Goal: Contribute content

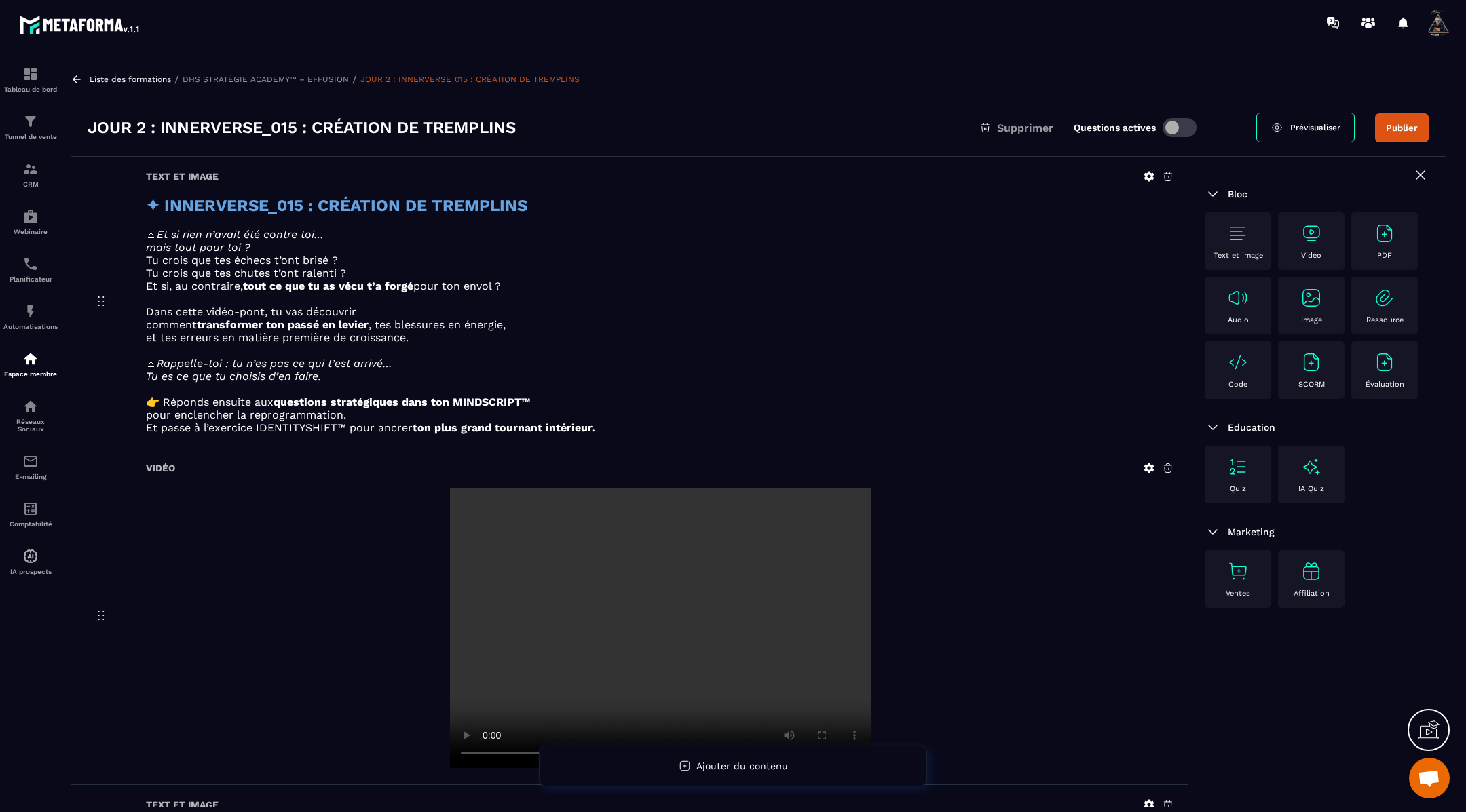
click at [81, 80] on icon at bounding box center [77, 80] width 12 height 12
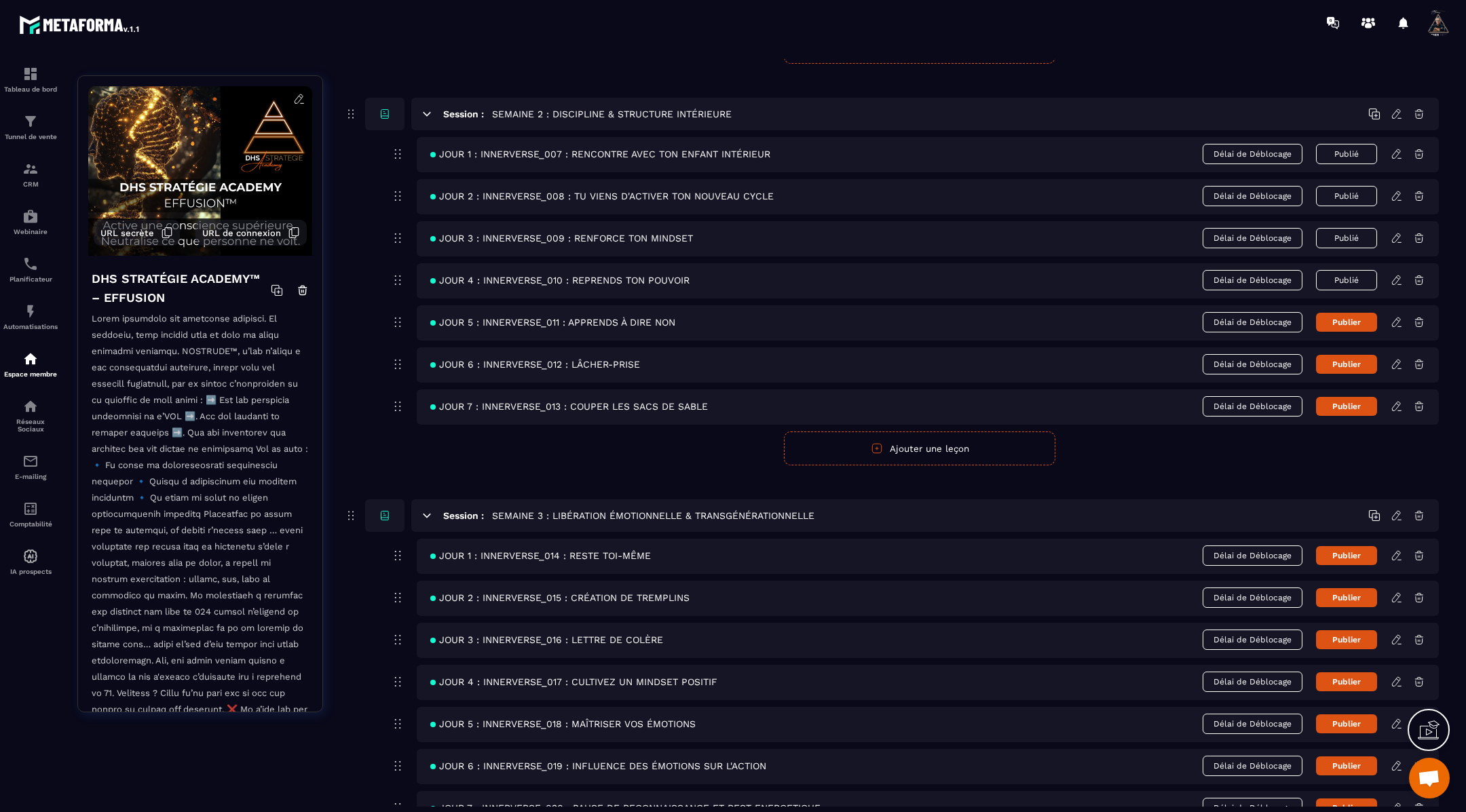
scroll to position [626, 0]
click at [1394, 634] on icon at bounding box center [1396, 638] width 8 height 9
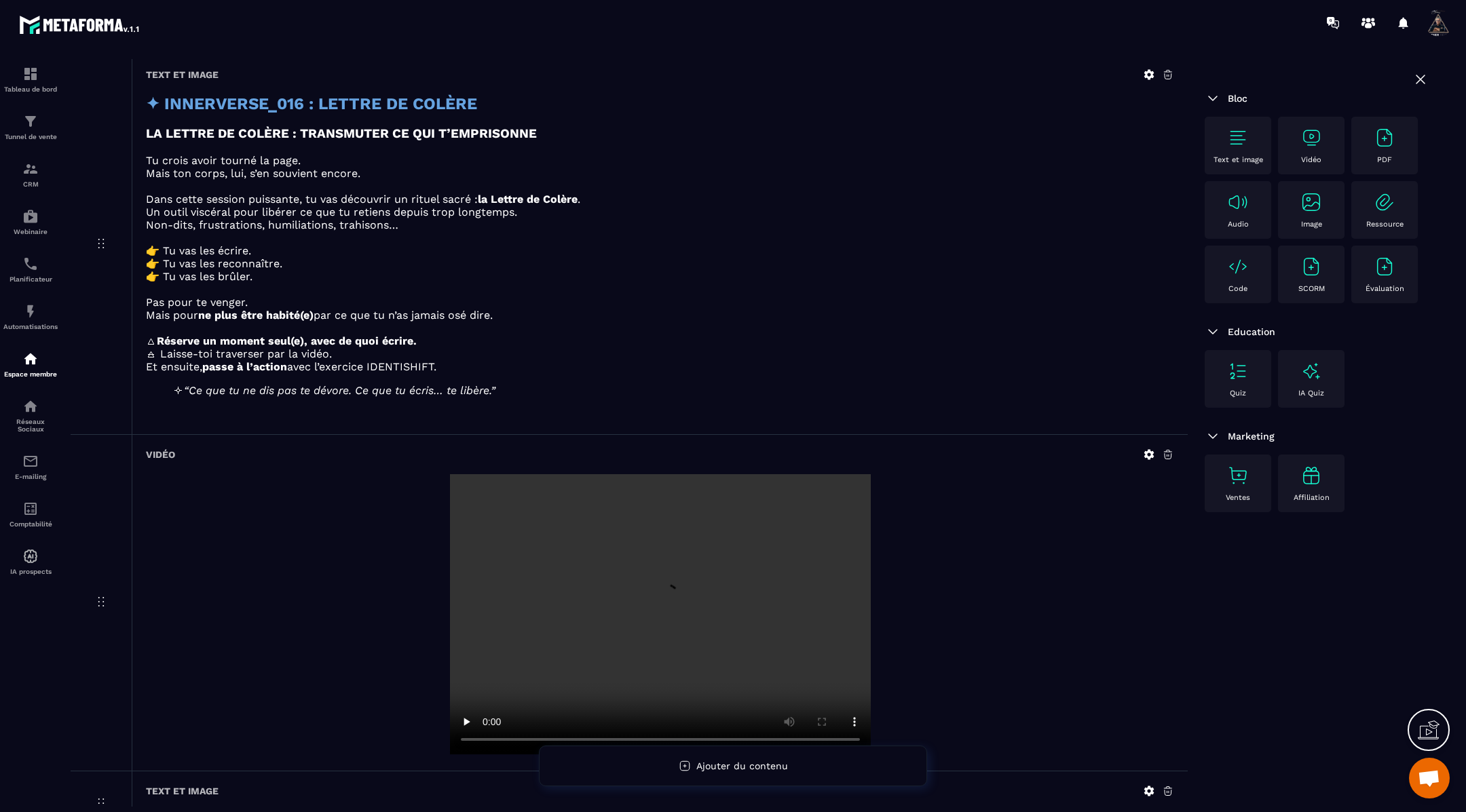
scroll to position [268, 0]
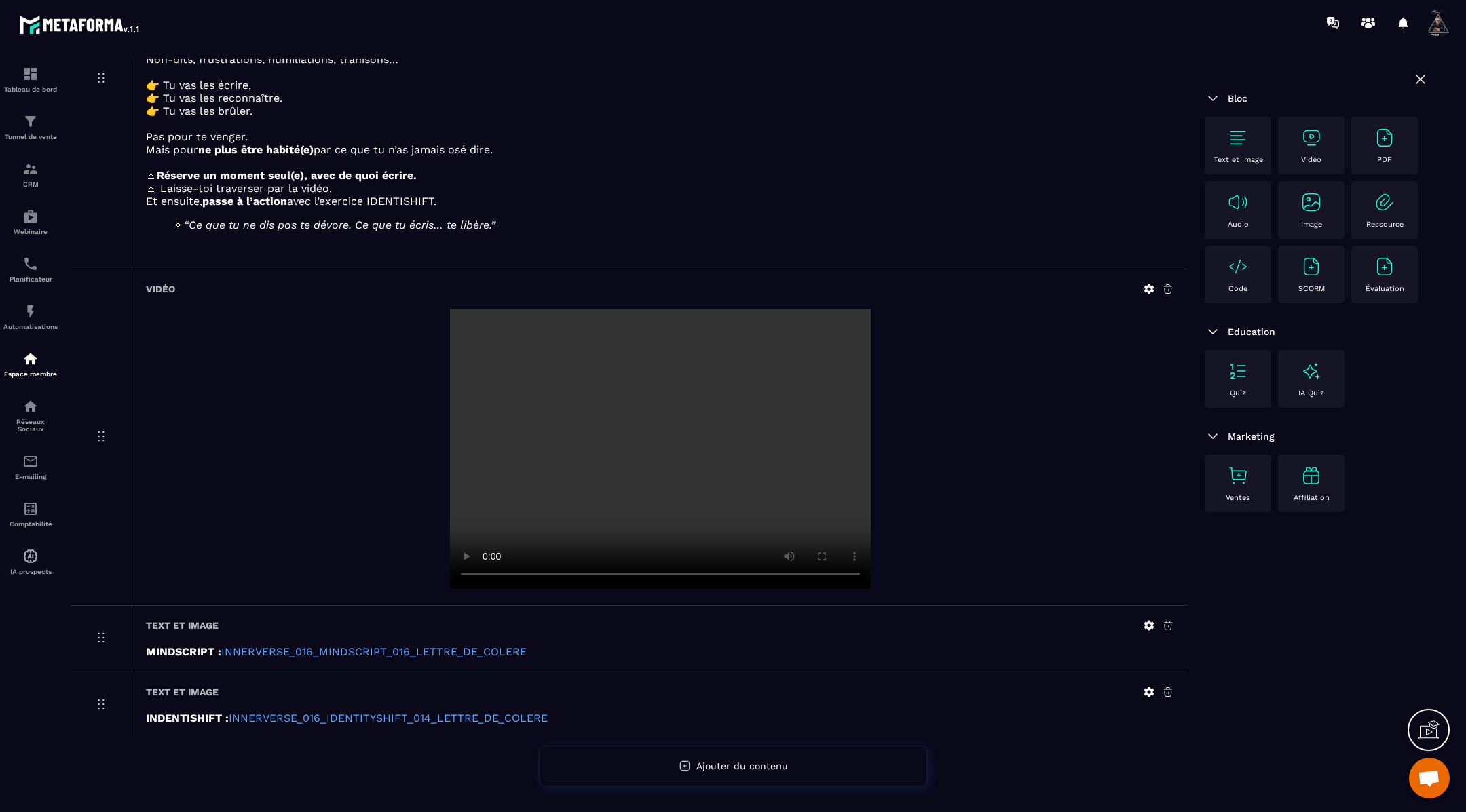
click at [1148, 628] on icon at bounding box center [1149, 625] width 10 height 10
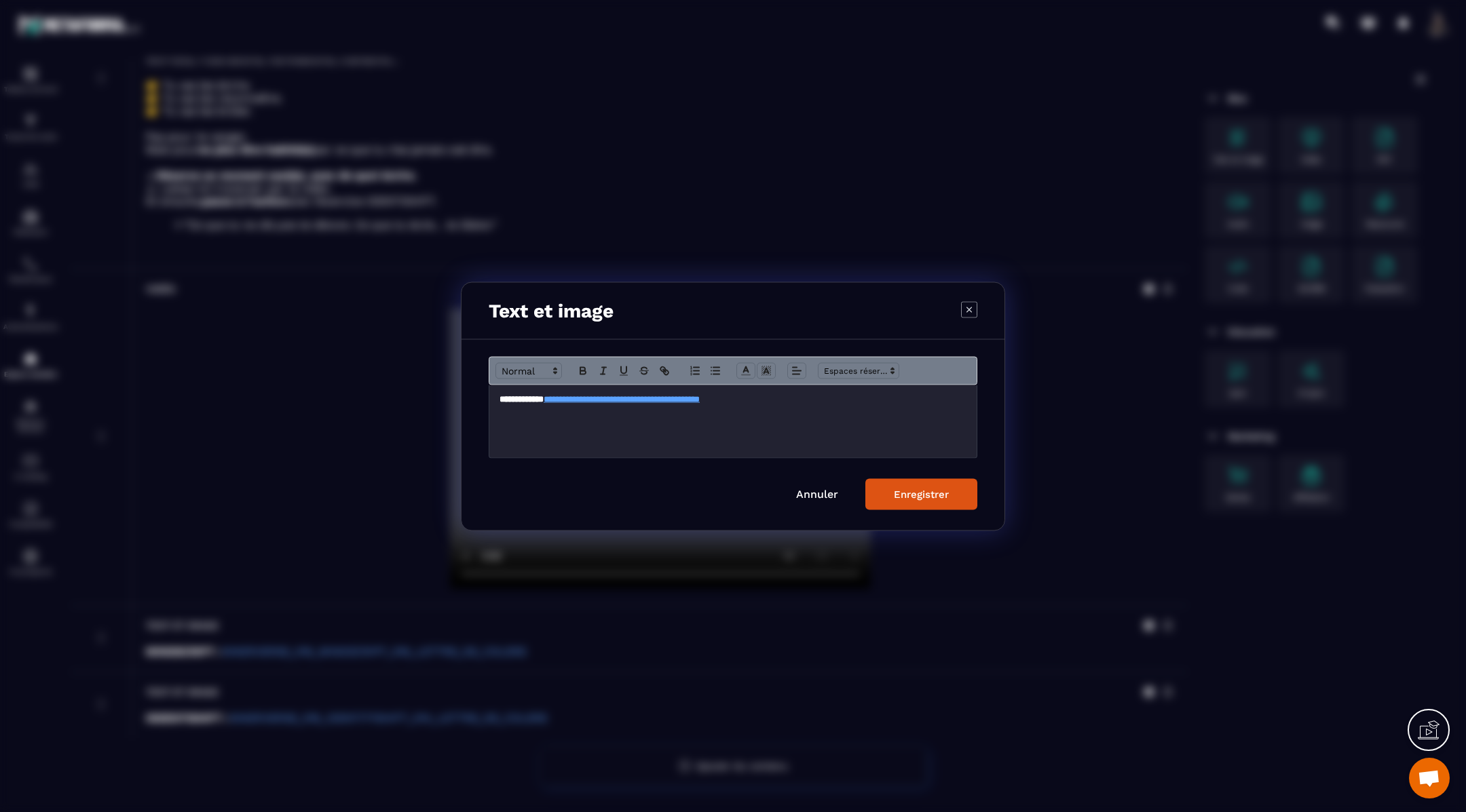
click at [819, 400] on p "**********" at bounding box center [733, 399] width 467 height 12
click at [907, 490] on div "Enregistrer" at bounding box center [922, 494] width 55 height 12
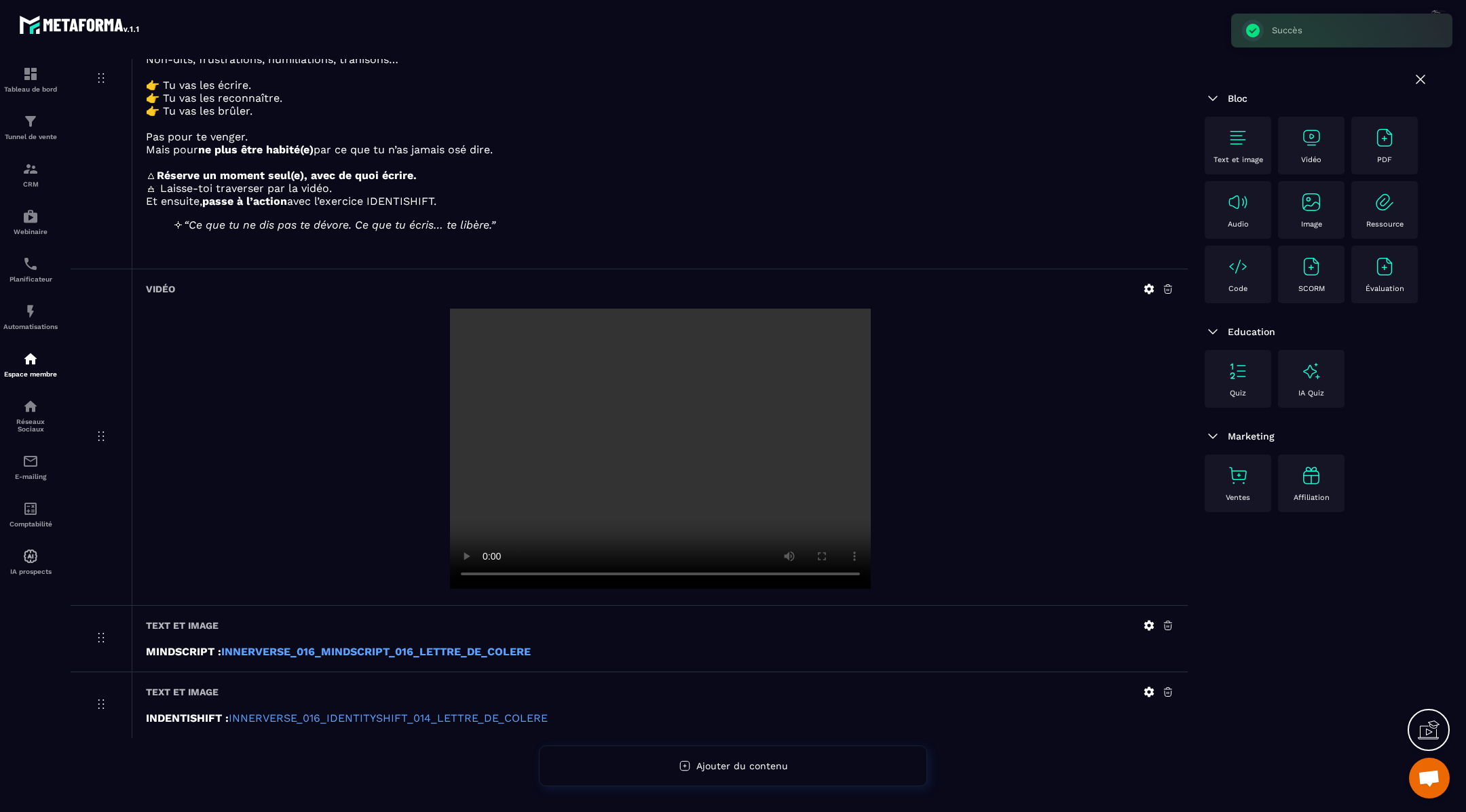
click at [1150, 692] on icon at bounding box center [1149, 693] width 12 height 12
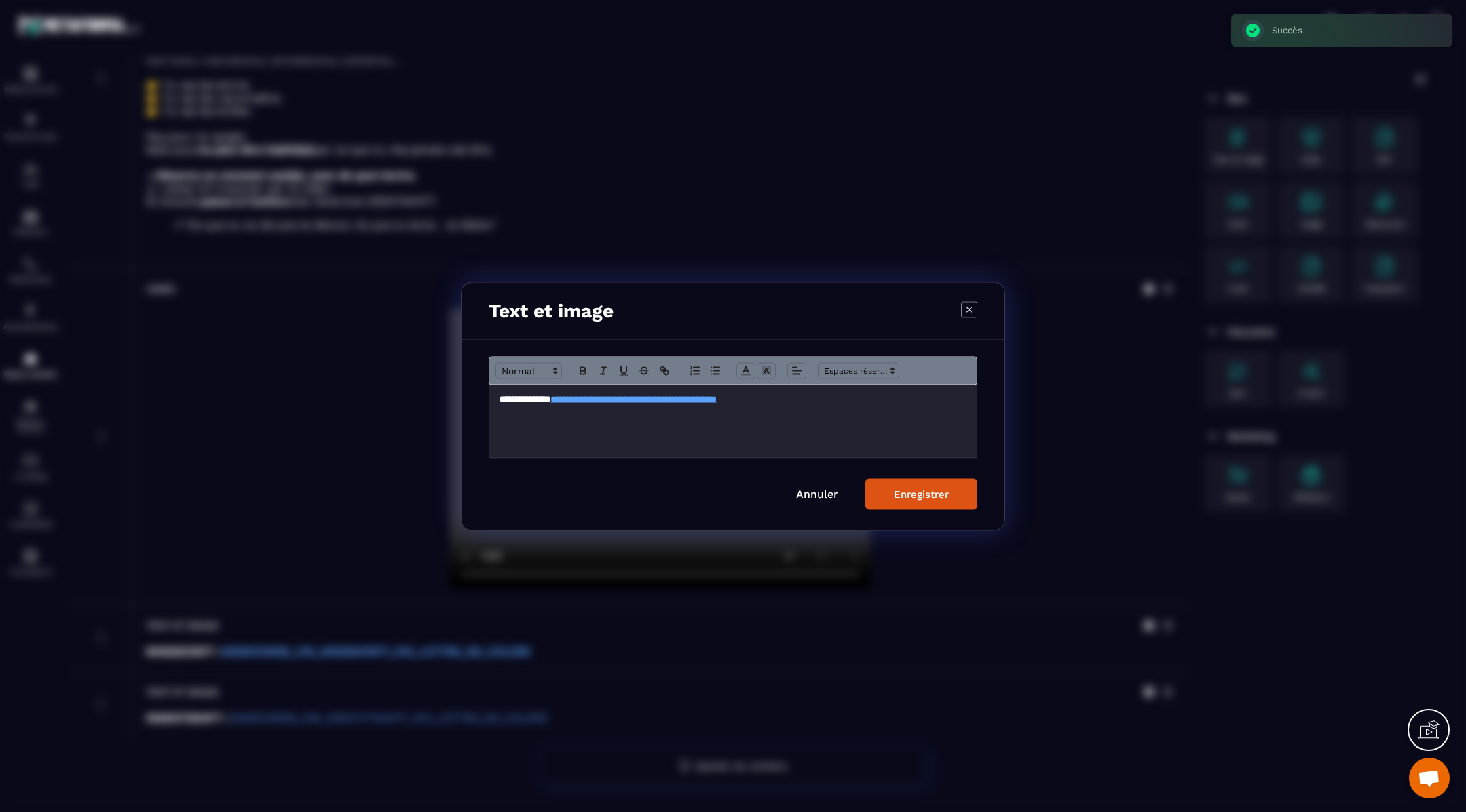
click at [841, 400] on p "**********" at bounding box center [733, 399] width 467 height 12
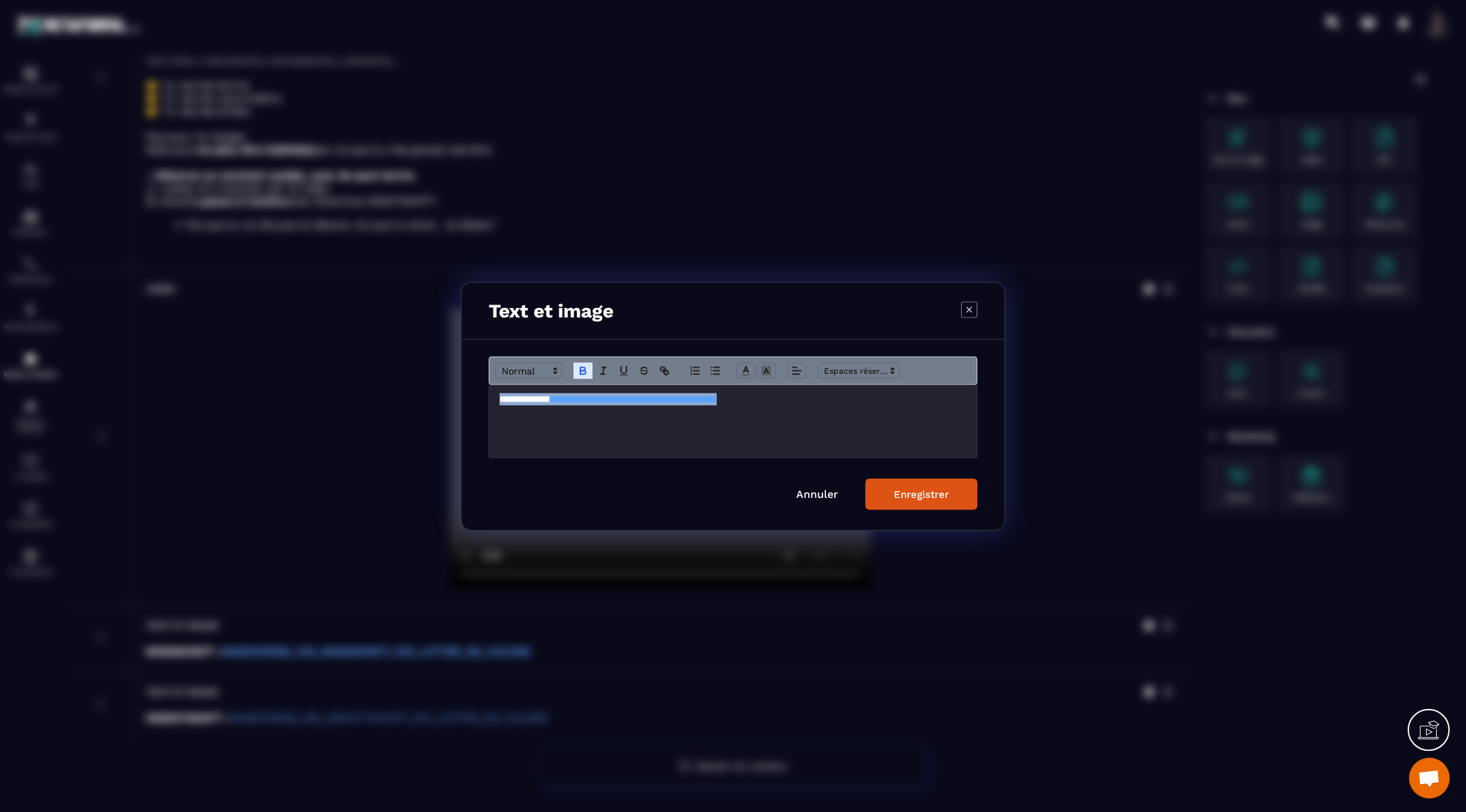
click at [918, 497] on div "Enregistrer" at bounding box center [922, 494] width 55 height 12
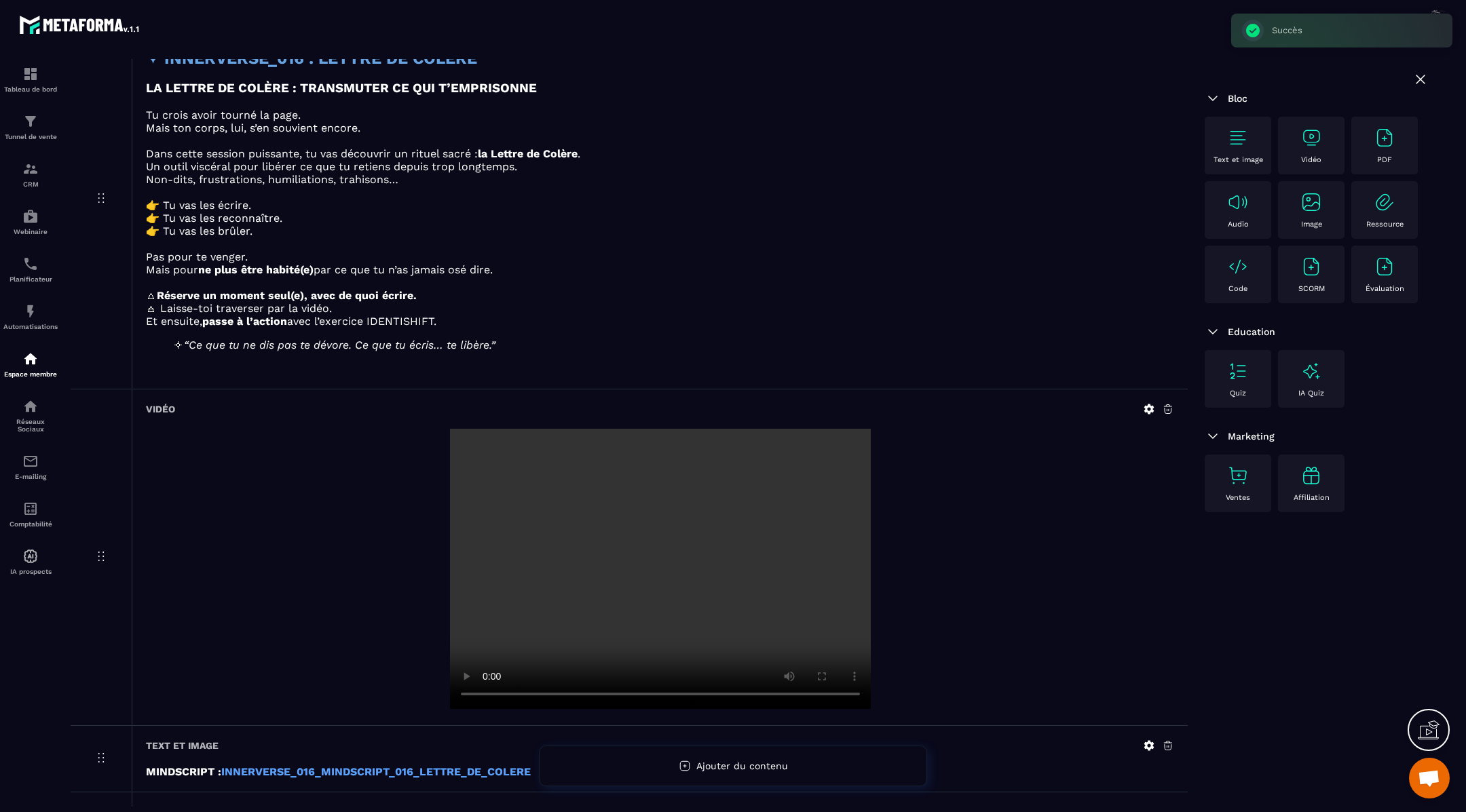
scroll to position [207, 0]
